Goal: Task Accomplishment & Management: Use online tool/utility

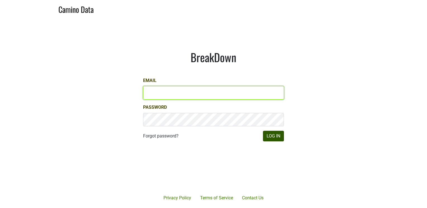
type input "[PERSON_NAME][EMAIL_ADDRESS][DOMAIN_NAME]"
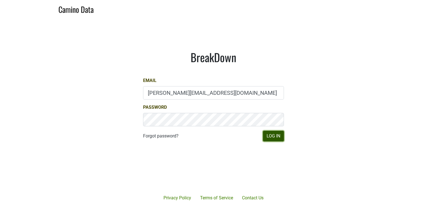
click at [277, 137] on button "Log In" at bounding box center [273, 136] width 21 height 11
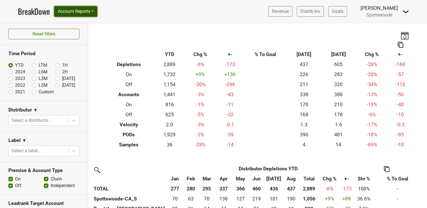
click at [87, 14] on button "Account Reports" at bounding box center [75, 11] width 43 height 11
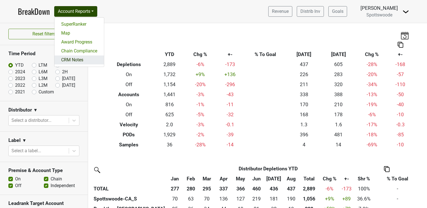
click at [75, 61] on link "CRM Notes" at bounding box center [78, 60] width 49 height 9
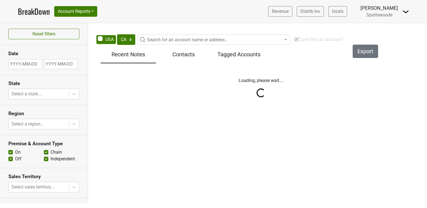
select select "CA"
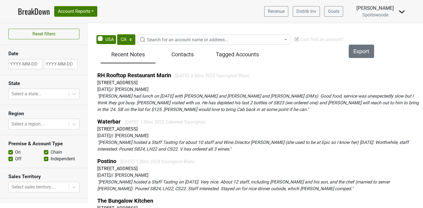
click at [149, 39] on span "Search for an account name or address..." at bounding box center [187, 39] width 81 height 5
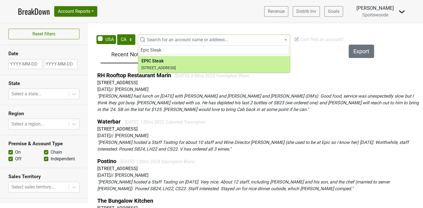
type input "Epic Steak"
select select "63260"
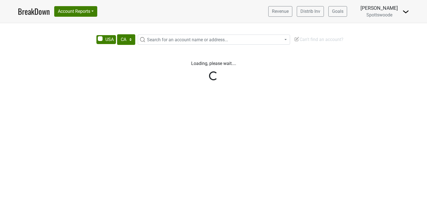
select select "CA"
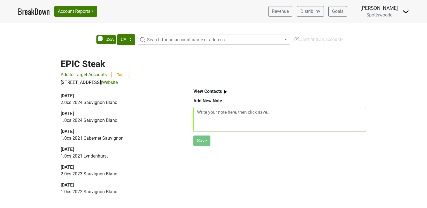
click at [201, 113] on textarea at bounding box center [279, 119] width 173 height 24
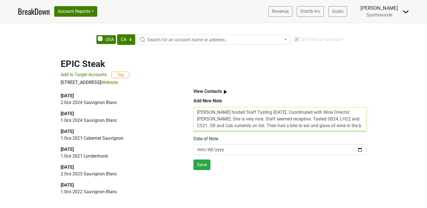
scroll to position [4, 0]
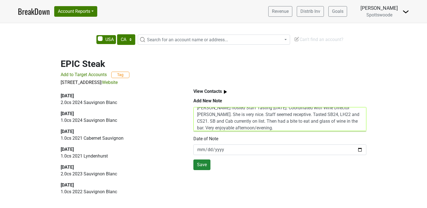
type textarea "[PERSON_NAME] hosted Staff Tasting [DATE]. Coordinated with Wine Director [PERS…"
click at [203, 165] on button "Save" at bounding box center [201, 165] width 17 height 11
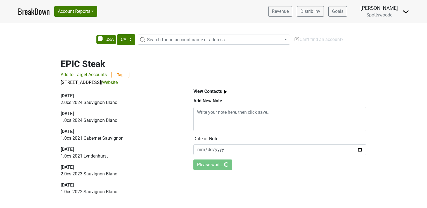
scroll to position [0, 0]
